Goal: Check status: Check status

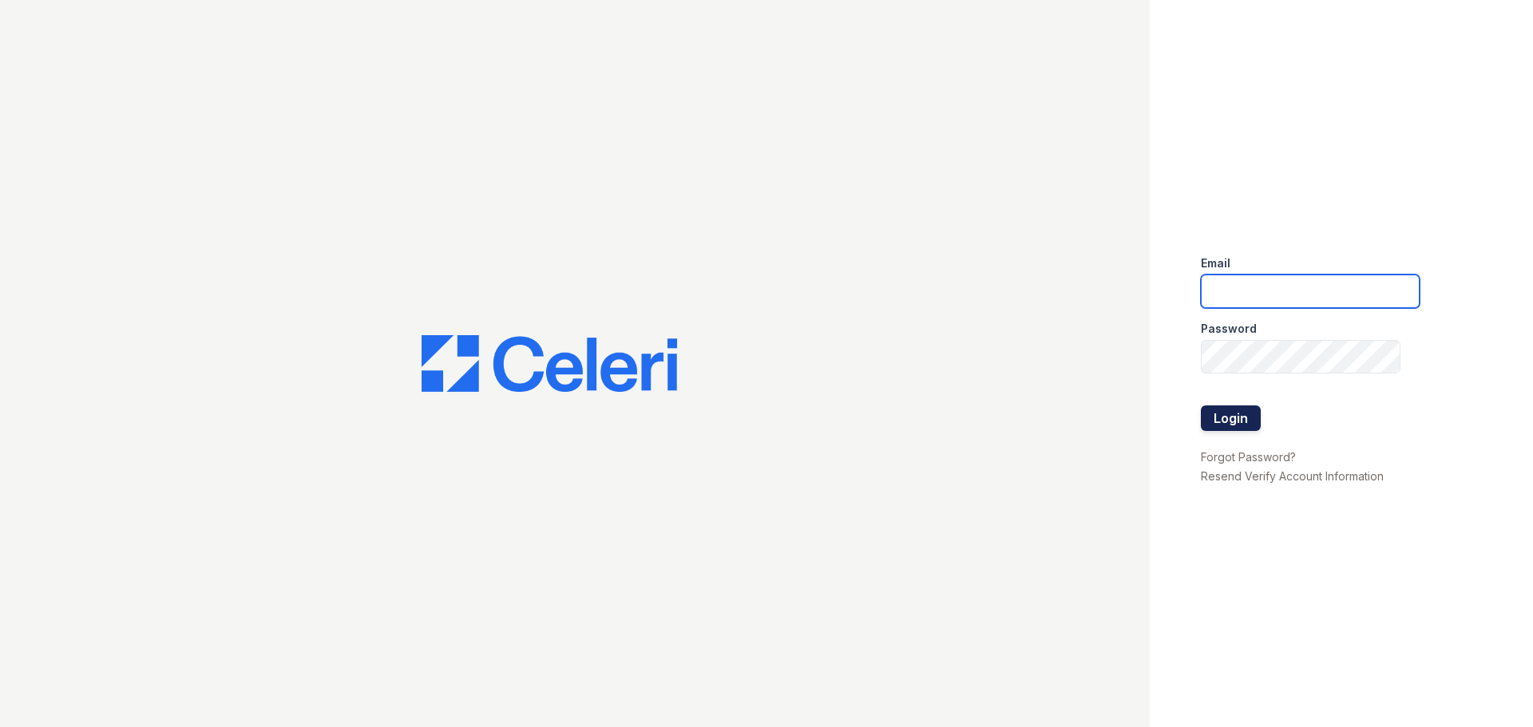
type input "renewfoundrycentre@trinity-pm.com"
click at [1230, 410] on button "Login" at bounding box center [1230, 418] width 60 height 26
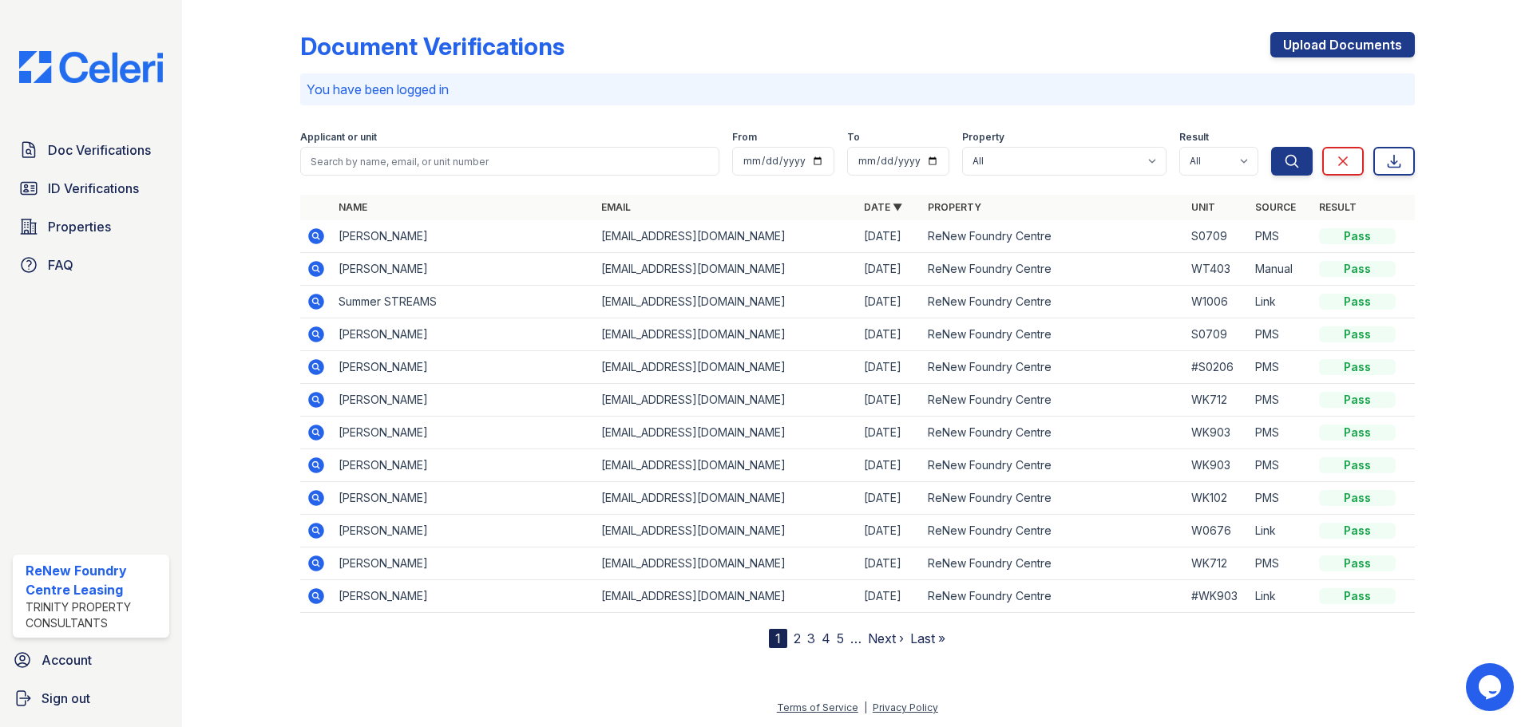
click at [310, 304] on icon at bounding box center [316, 302] width 16 height 16
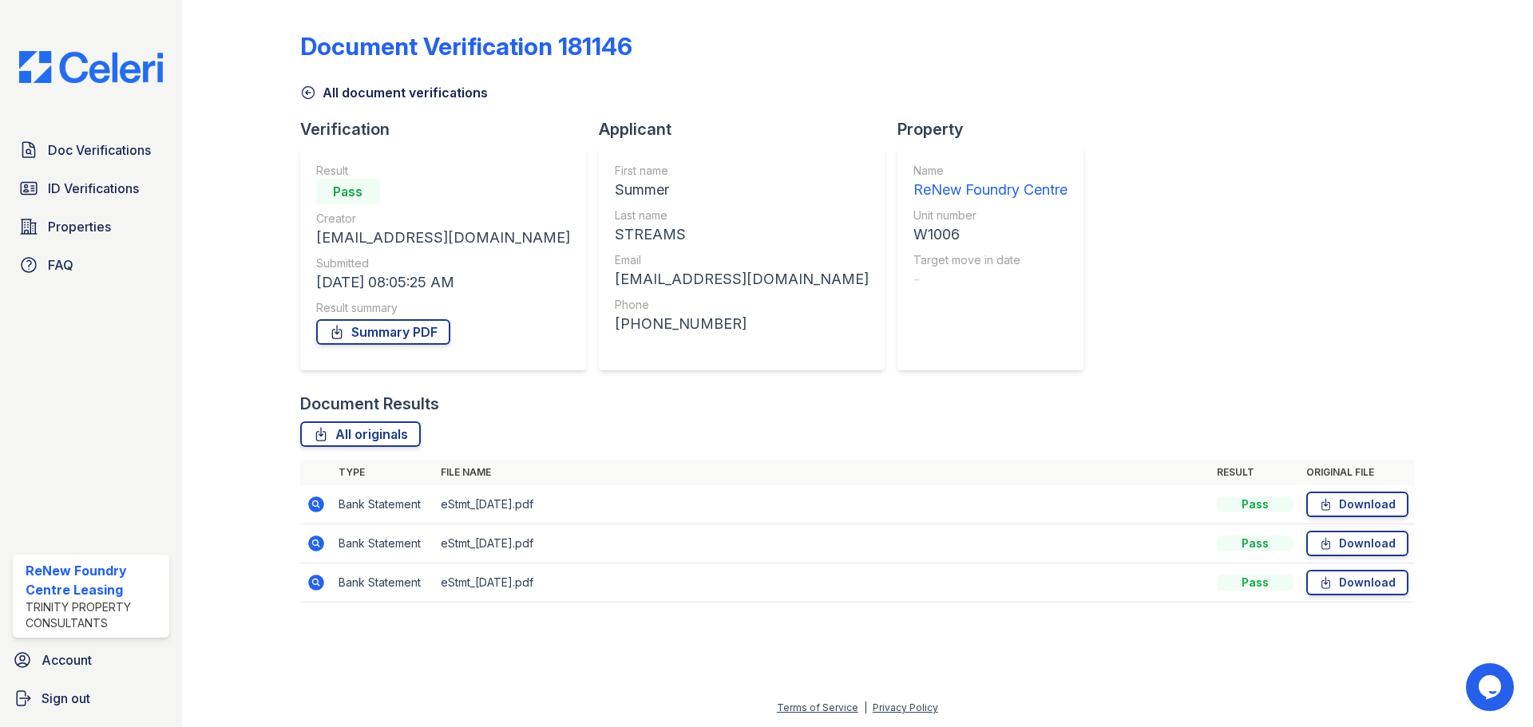
click at [318, 542] on icon at bounding box center [316, 544] width 16 height 16
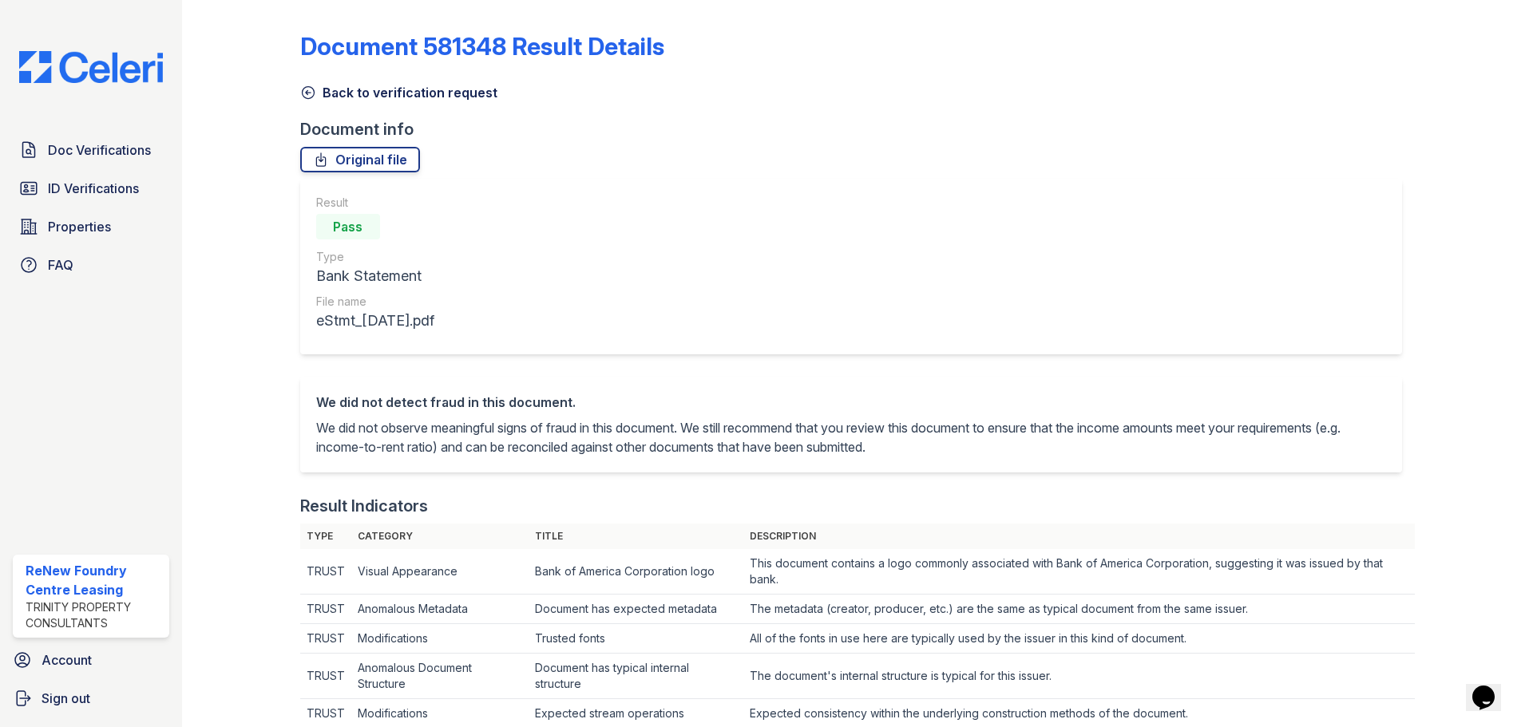
click at [358, 92] on link "Back to verification request" at bounding box center [398, 92] width 197 height 19
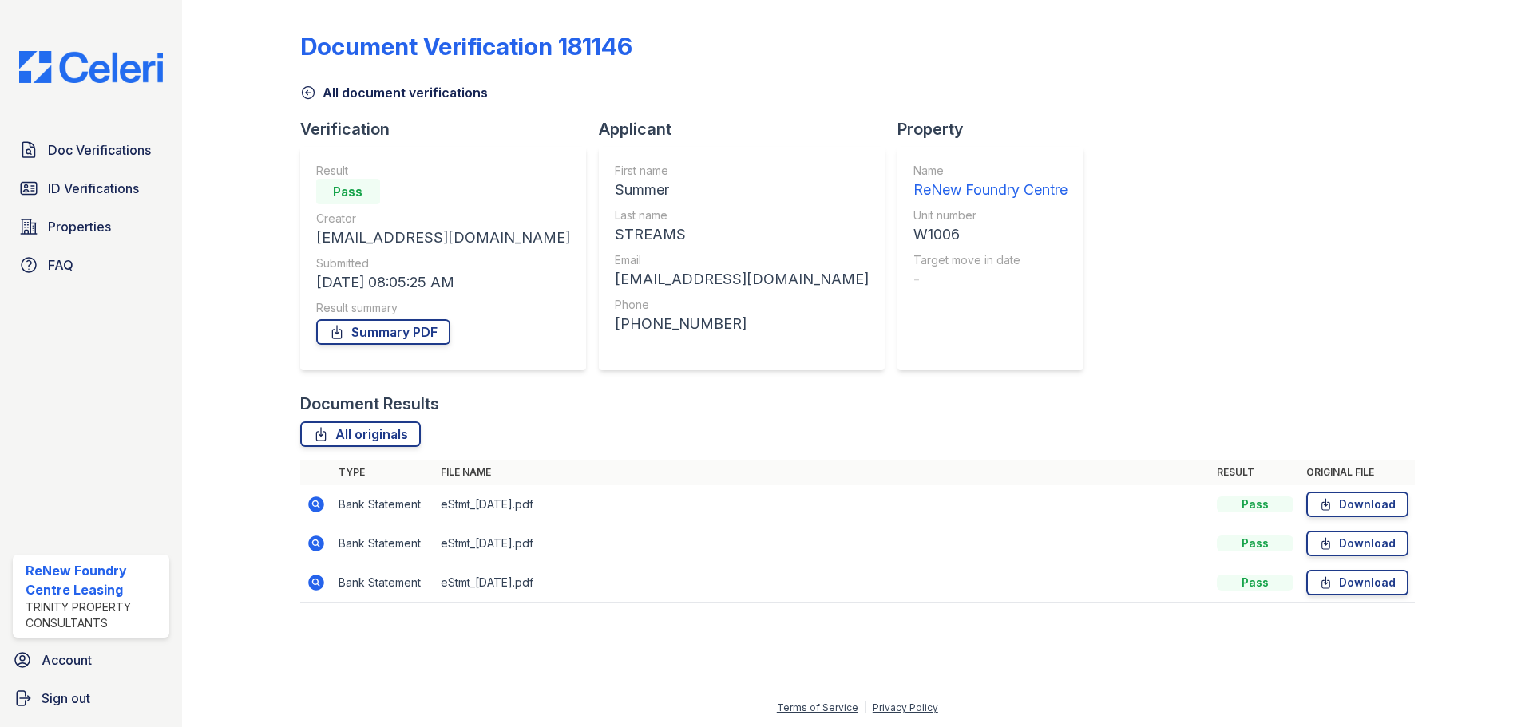
click at [401, 100] on link "All document verifications" at bounding box center [394, 92] width 188 height 19
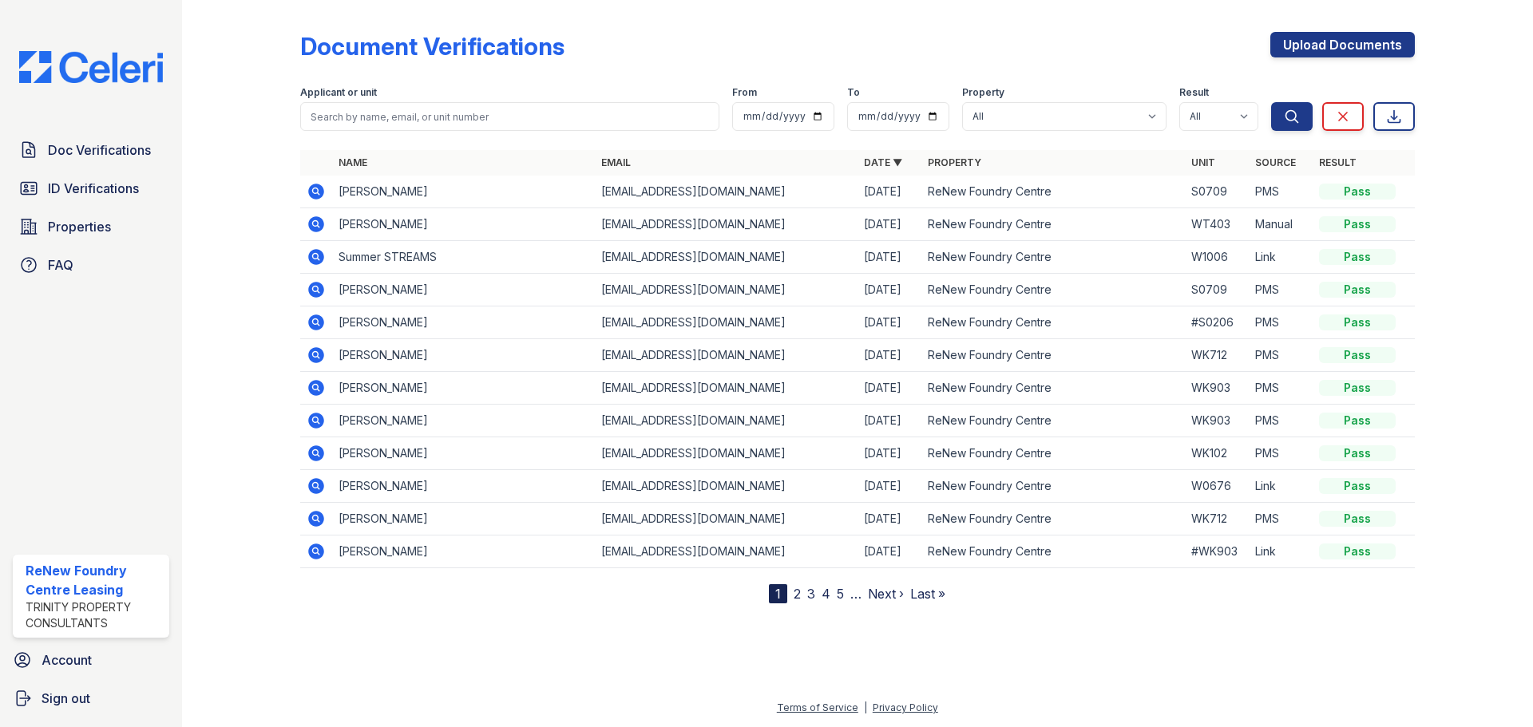
click at [318, 196] on icon at bounding box center [316, 192] width 16 height 16
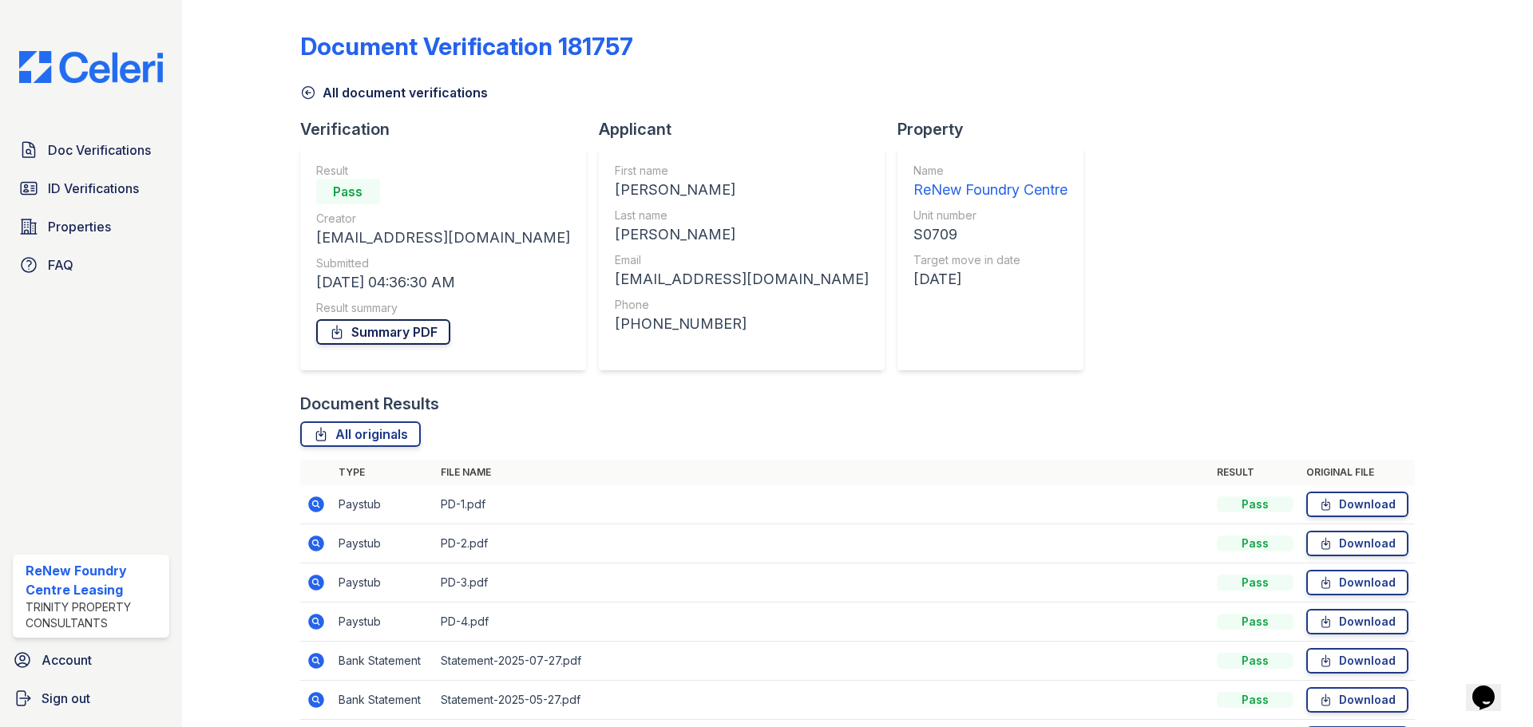
click at [397, 333] on link "Summary PDF" at bounding box center [383, 332] width 134 height 26
click at [82, 191] on span "ID Verifications" at bounding box center [93, 188] width 91 height 19
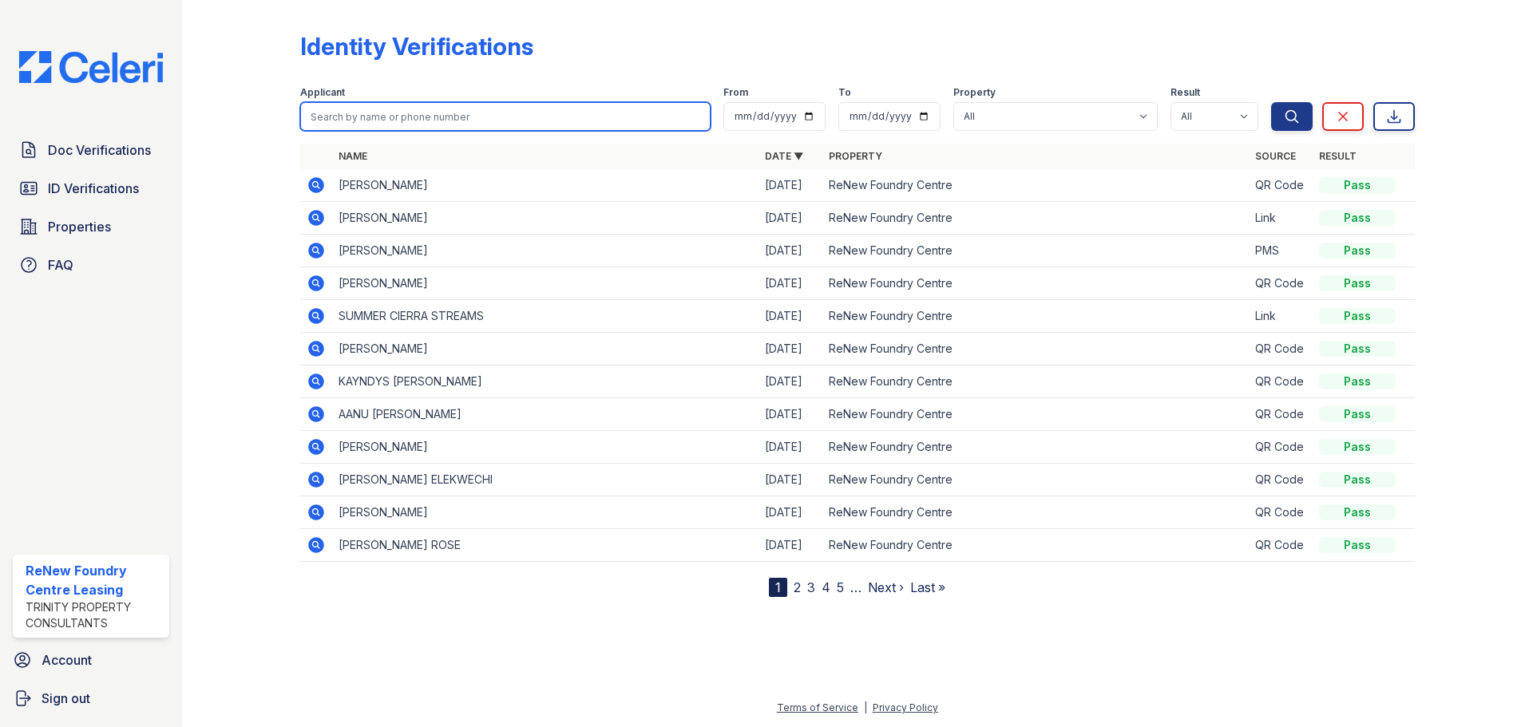
click at [408, 113] on input "search" at bounding box center [505, 116] width 410 height 29
type input "stokes"
click at [321, 279] on icon at bounding box center [316, 283] width 16 height 16
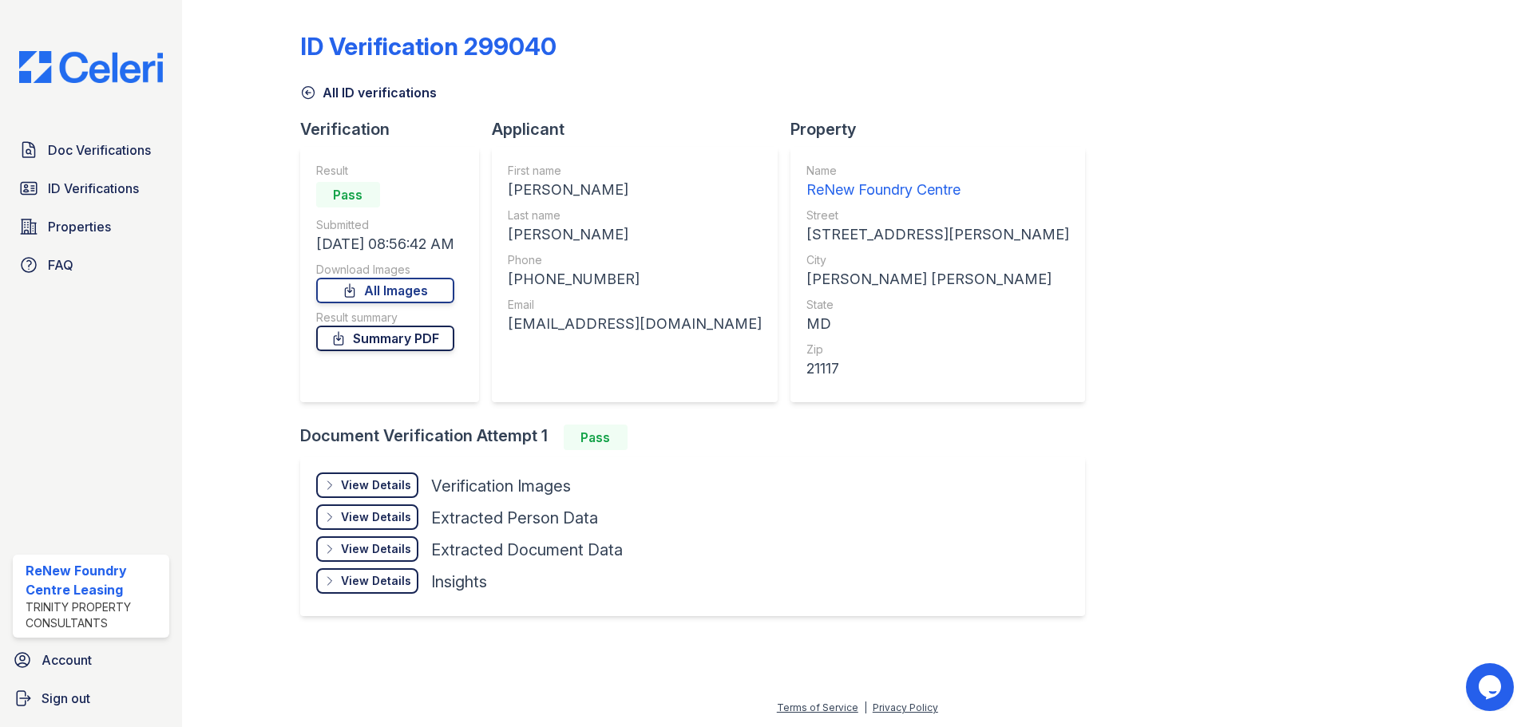
click at [393, 339] on link "Summary PDF" at bounding box center [385, 339] width 138 height 26
click at [105, 153] on span "Doc Verifications" at bounding box center [99, 149] width 103 height 19
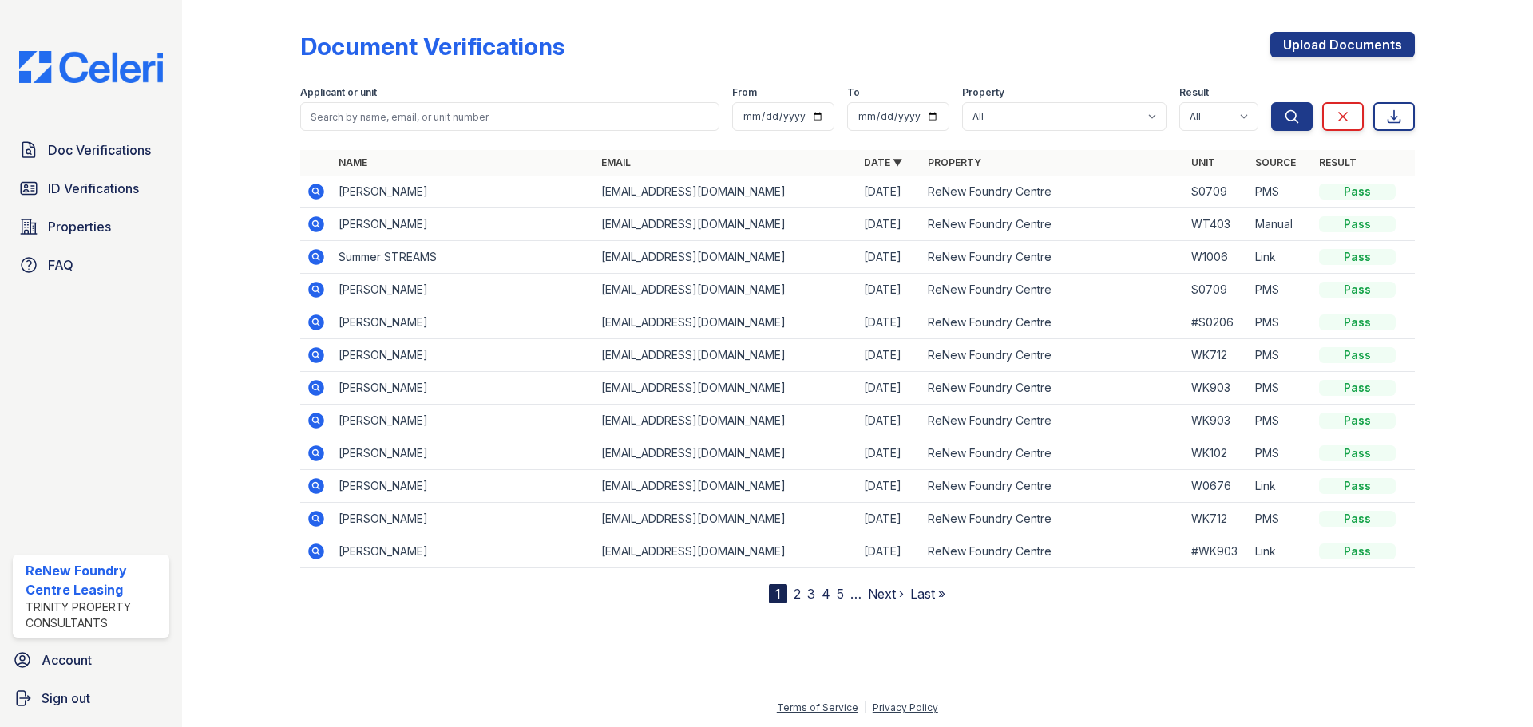
click at [314, 195] on icon at bounding box center [316, 192] width 16 height 16
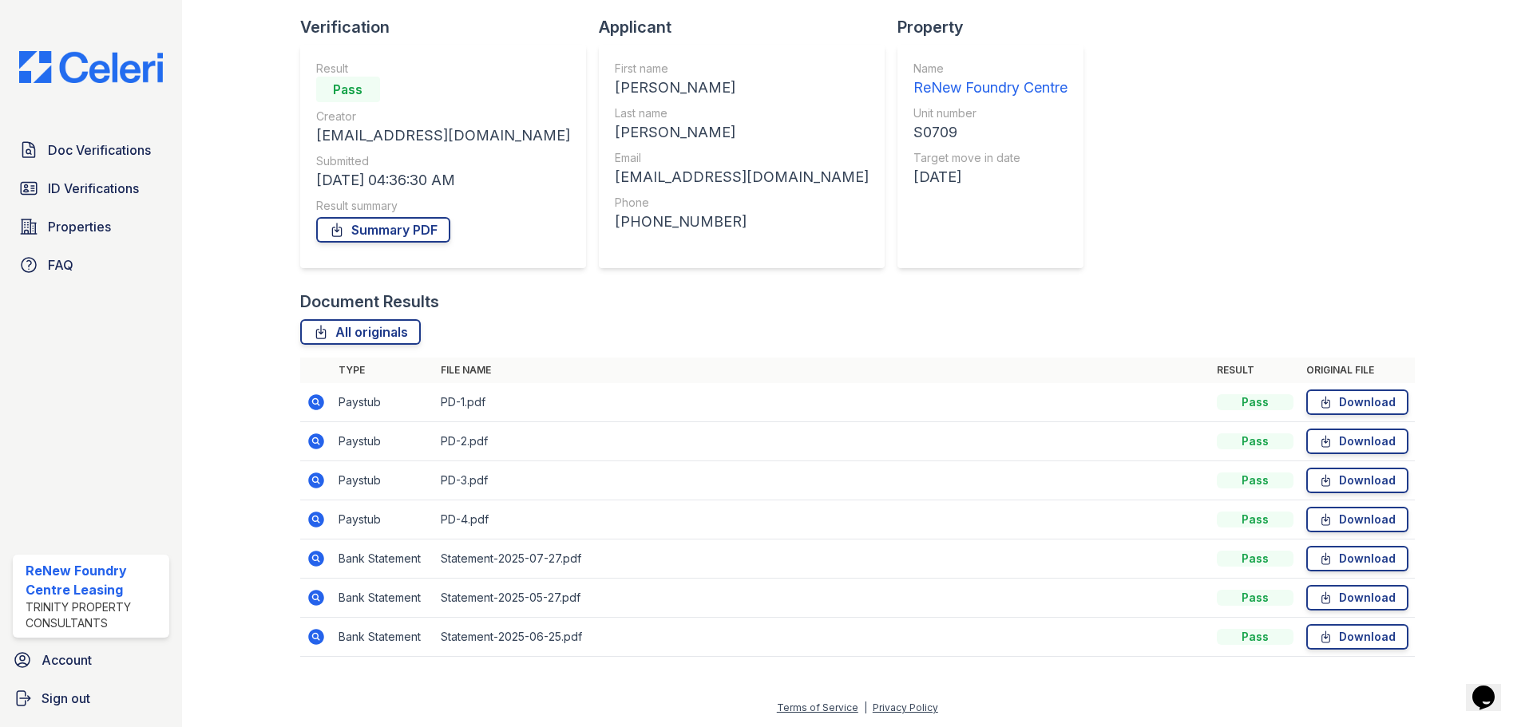
click at [318, 401] on icon at bounding box center [316, 402] width 16 height 16
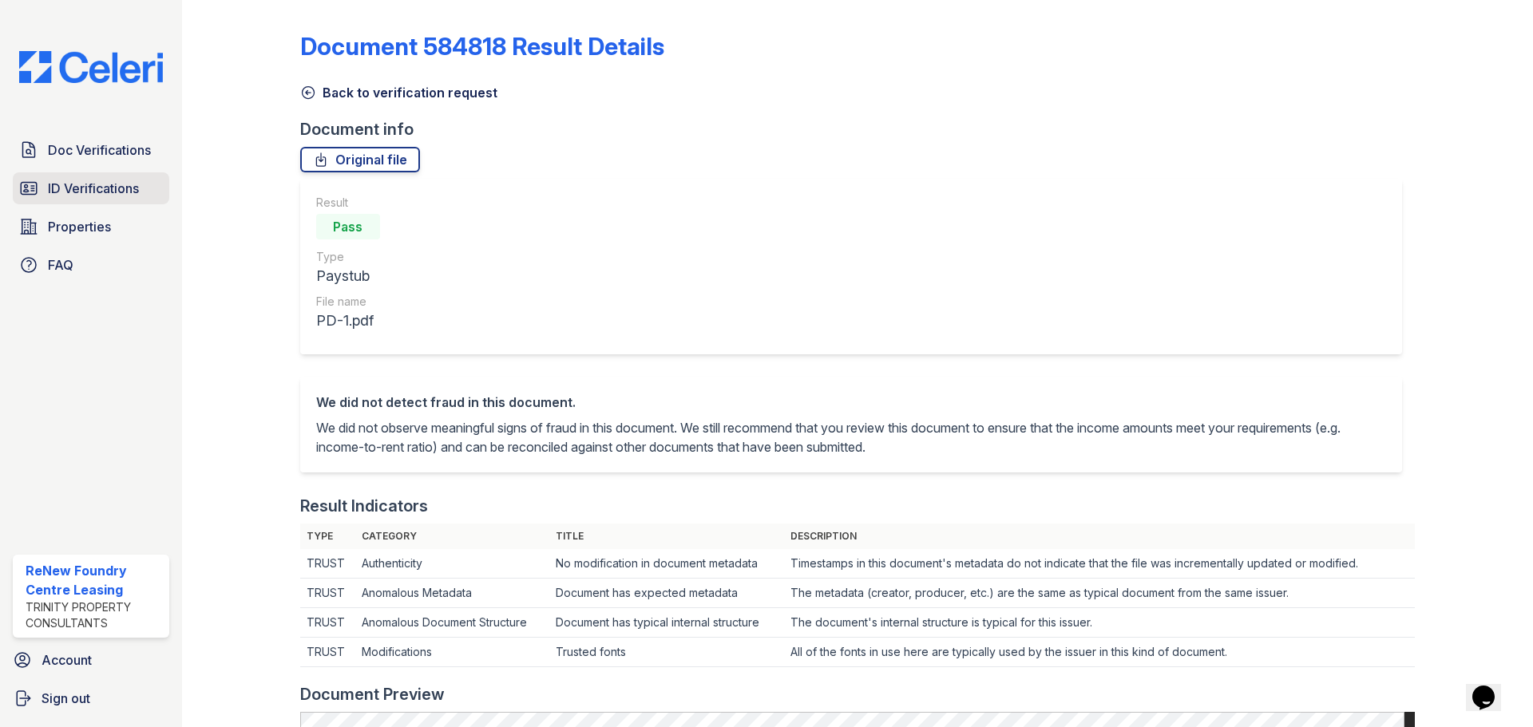
click at [134, 186] on span "ID Verifications" at bounding box center [93, 188] width 91 height 19
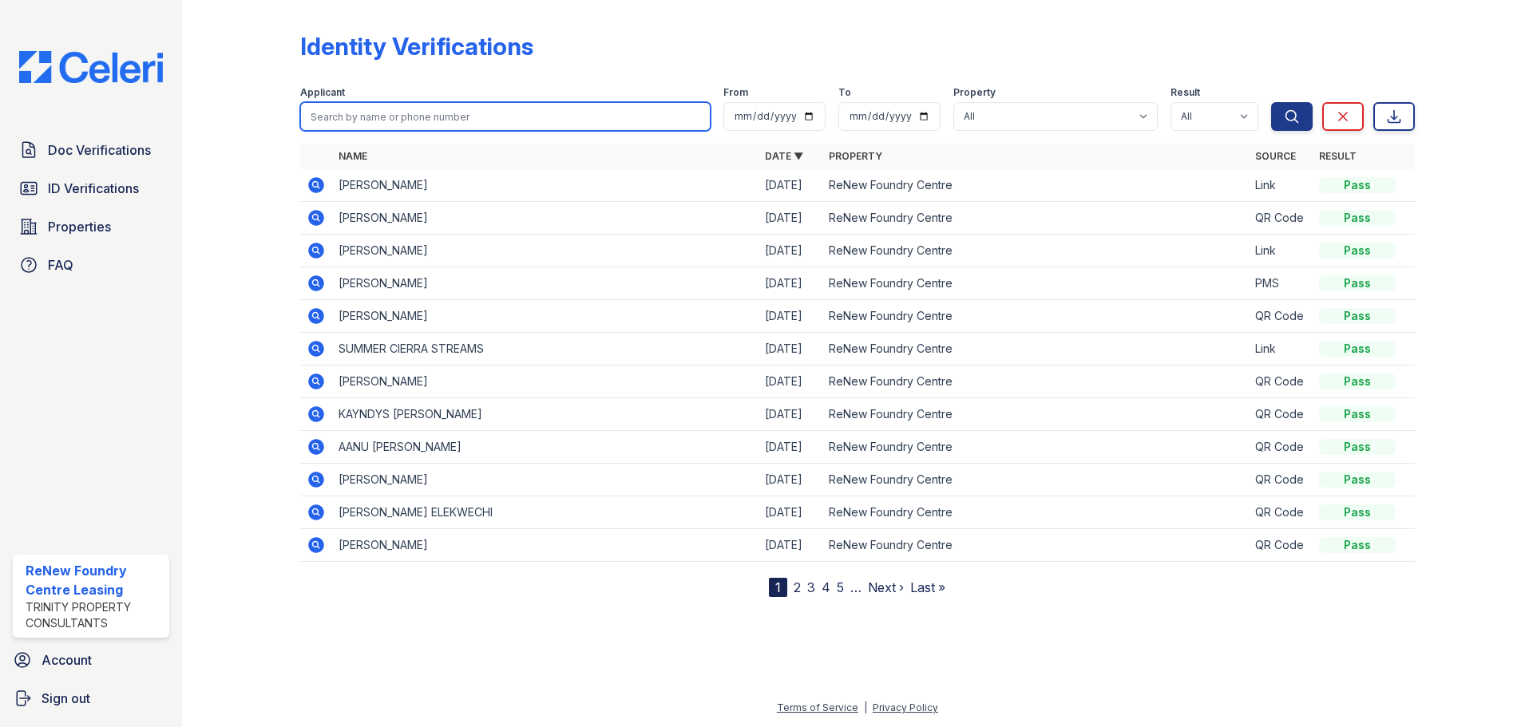
click at [456, 115] on input "search" at bounding box center [505, 116] width 410 height 29
type input "travis"
click at [1271, 102] on button "Search" at bounding box center [1292, 116] width 42 height 29
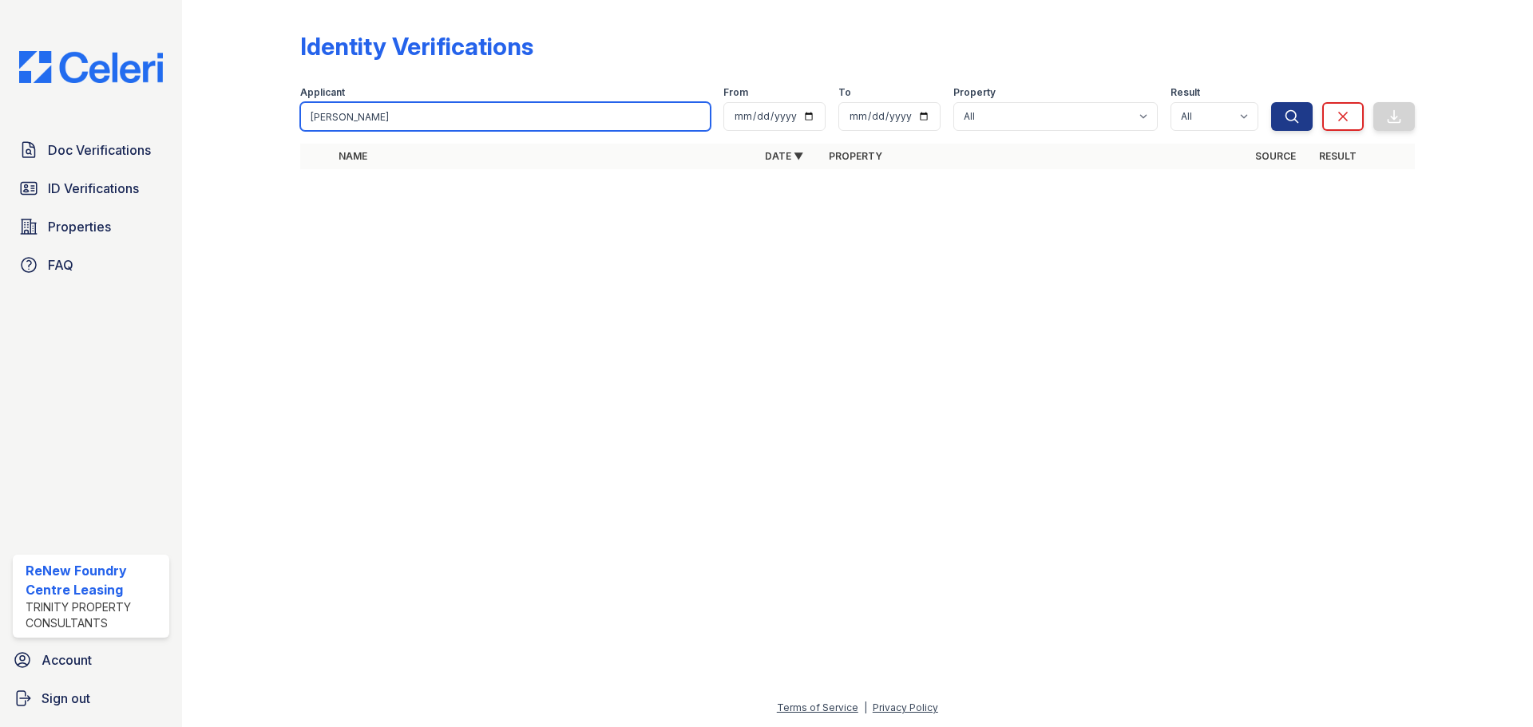
click at [408, 117] on input "travis" at bounding box center [505, 116] width 410 height 29
click at [406, 117] on input "travis" at bounding box center [505, 116] width 410 height 29
type input "t"
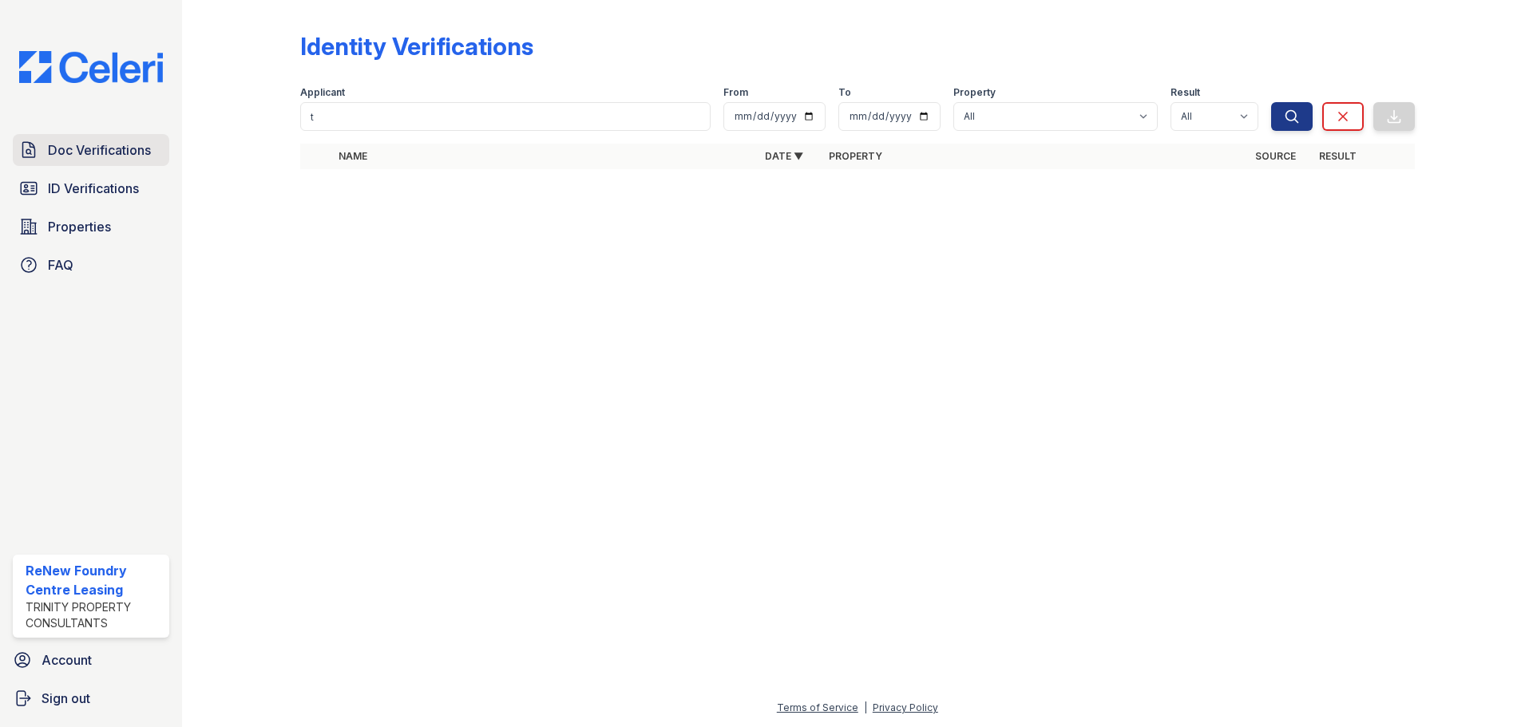
click at [100, 152] on span "Doc Verifications" at bounding box center [99, 149] width 103 height 19
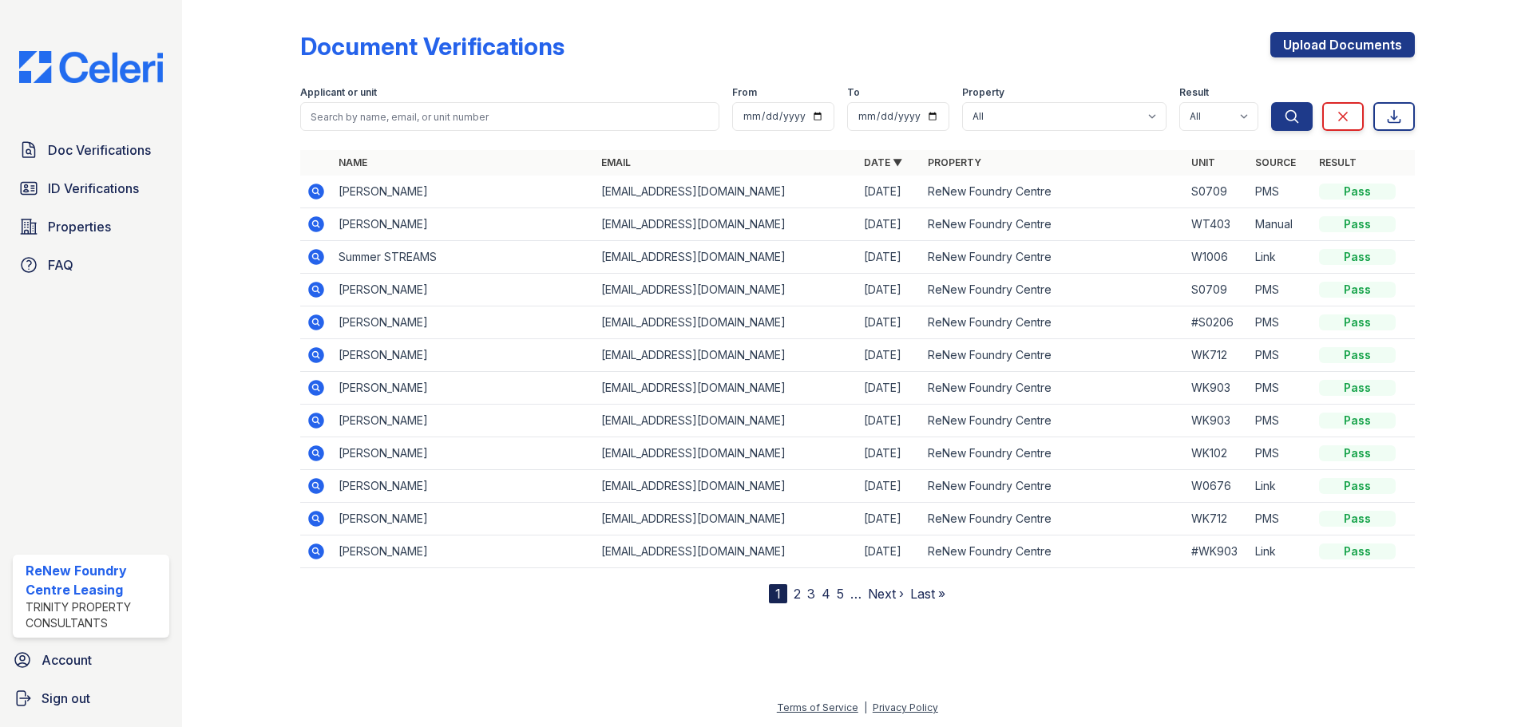
click at [315, 259] on icon at bounding box center [316, 256] width 19 height 19
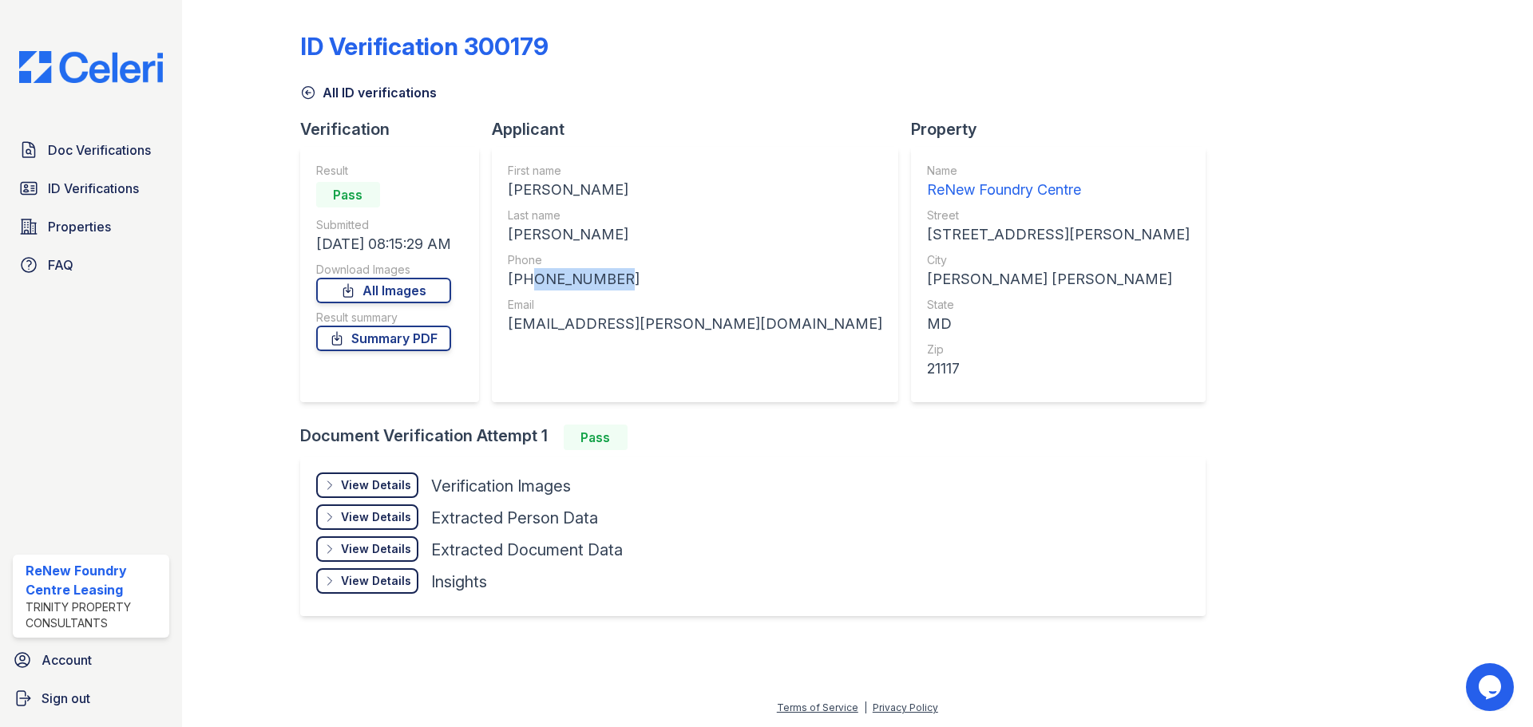
drag, startPoint x: 615, startPoint y: 274, endPoint x: 524, endPoint y: 279, distance: 90.3
click at [524, 279] on div "[PHONE_NUMBER]" at bounding box center [695, 279] width 374 height 22
copy div "4436291340"
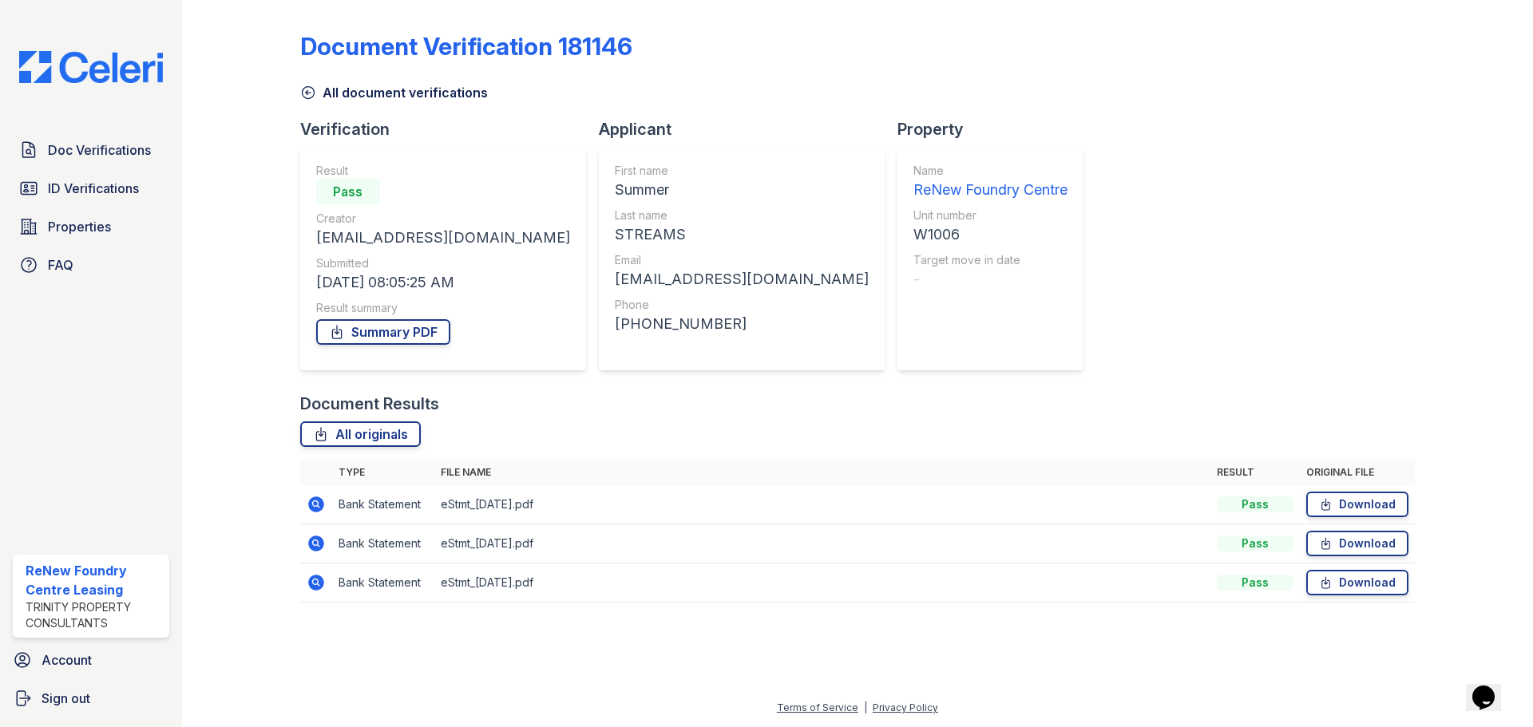
click at [311, 540] on icon at bounding box center [316, 544] width 16 height 16
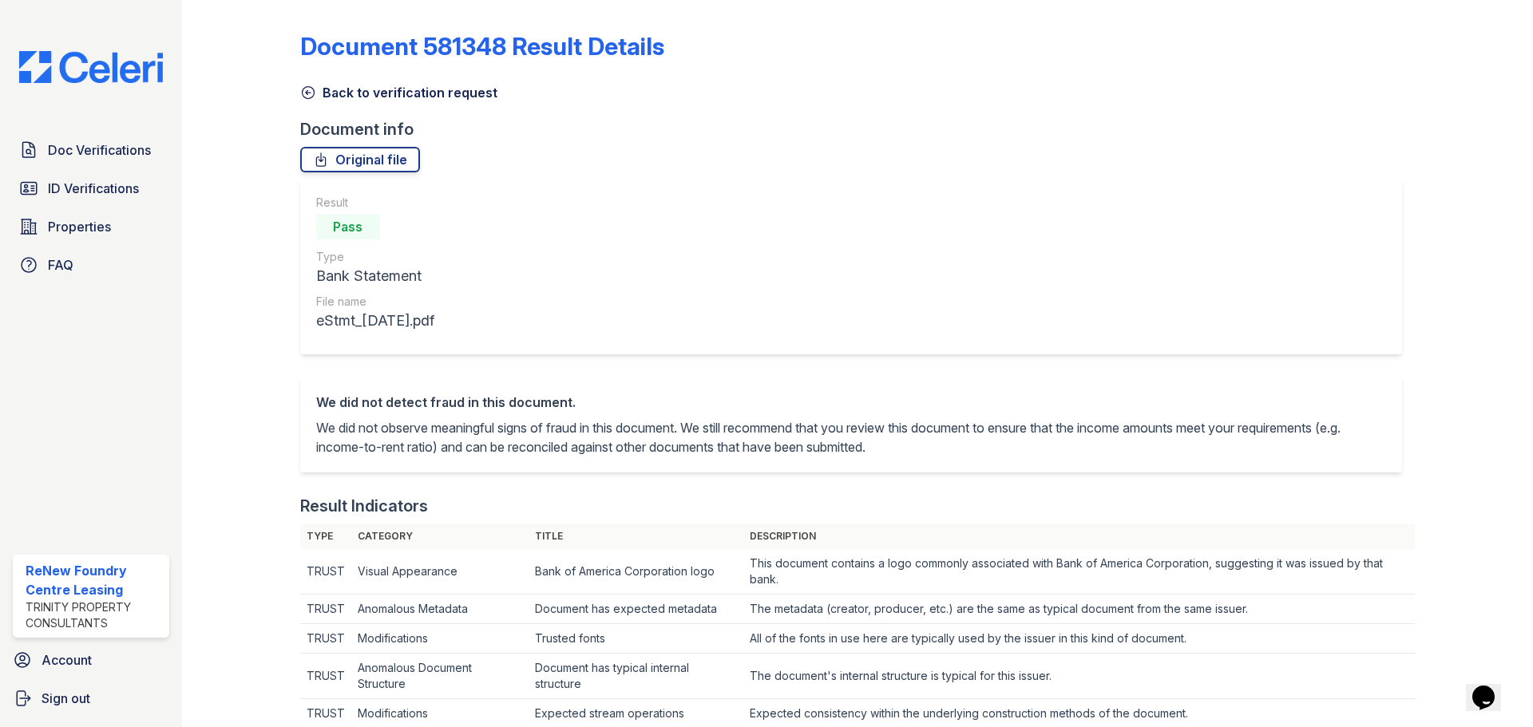
click at [356, 99] on link "Back to verification request" at bounding box center [398, 92] width 197 height 19
